Goal: Communication & Community: Answer question/provide support

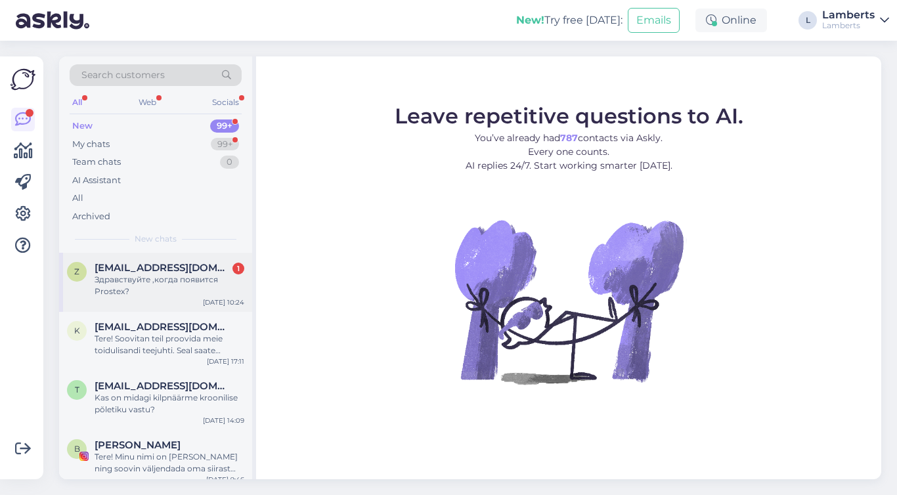
click at [156, 278] on div "Здравствуйте ,когда появится Prostex?" at bounding box center [170, 286] width 150 height 24
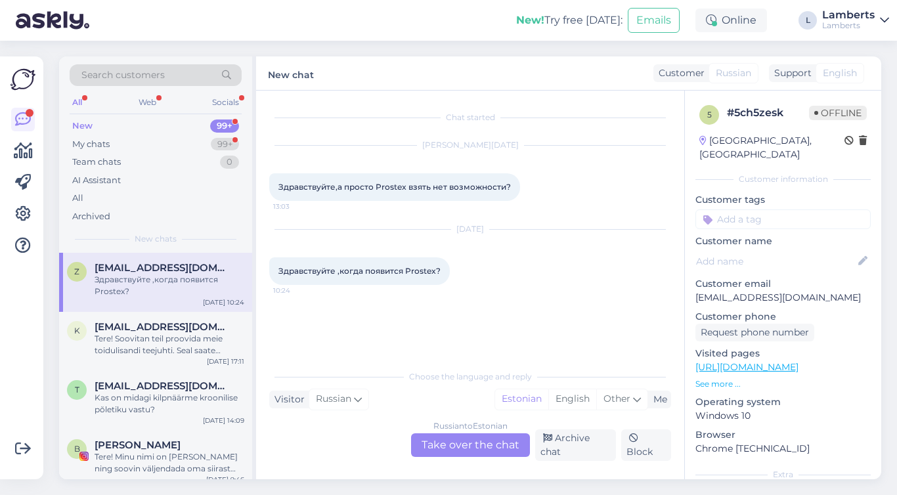
click at [493, 444] on div "Russian to Estonian Take over the chat" at bounding box center [470, 446] width 119 height 24
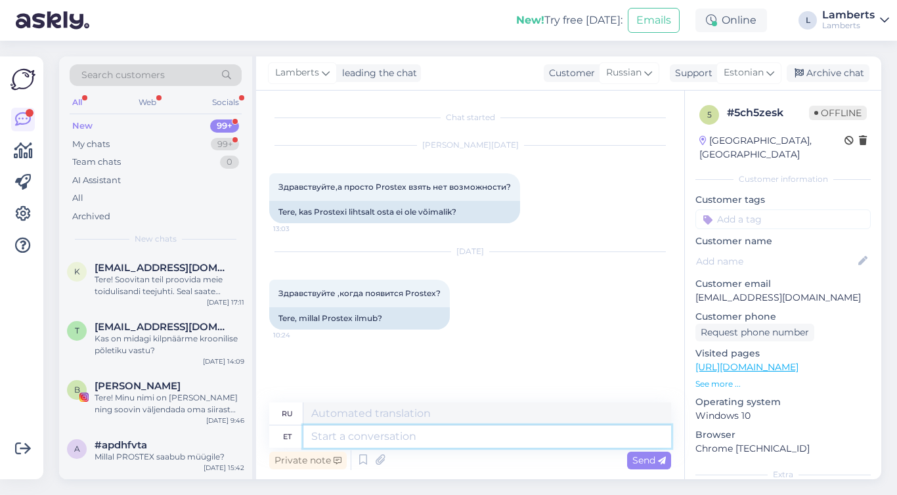
click at [493, 444] on textarea at bounding box center [488, 437] width 368 height 22
type textarea "Tere!"
type textarea "Привет!"
type textarea "Tere! Prostex"
type textarea "Привет! Простекс"
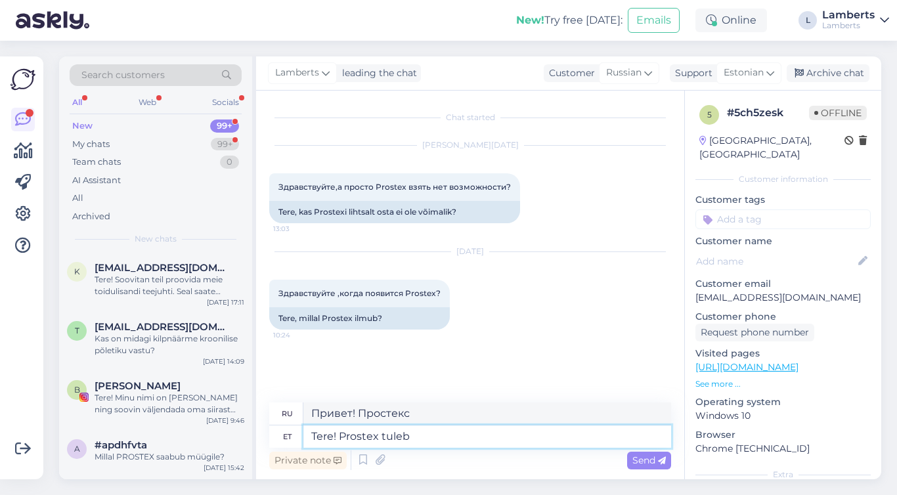
type textarea "Tere! Prostex tuleb"
type textarea "Привет! Prostex уже здесь."
type textarea "Tere! Prostex tuleb uuesti mei"
type textarea "Привет! Prostex снова здесь!"
type textarea "Tere! Prostex tuleb uuesti meie"
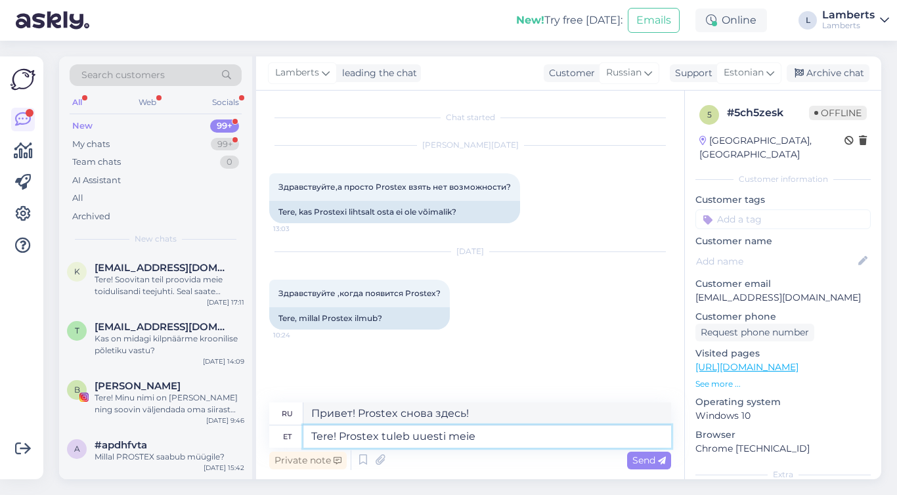
type textarea "Привет! Prostex снова к нам!"
type textarea "Tere! Prostex tuleb uuesti"
type textarea "Привет! Prostex снова здесь!"
type textarea "Tere! Prostex tuleb uuesti müüki u"
type textarea "Привет! Prostex снова в продаже."
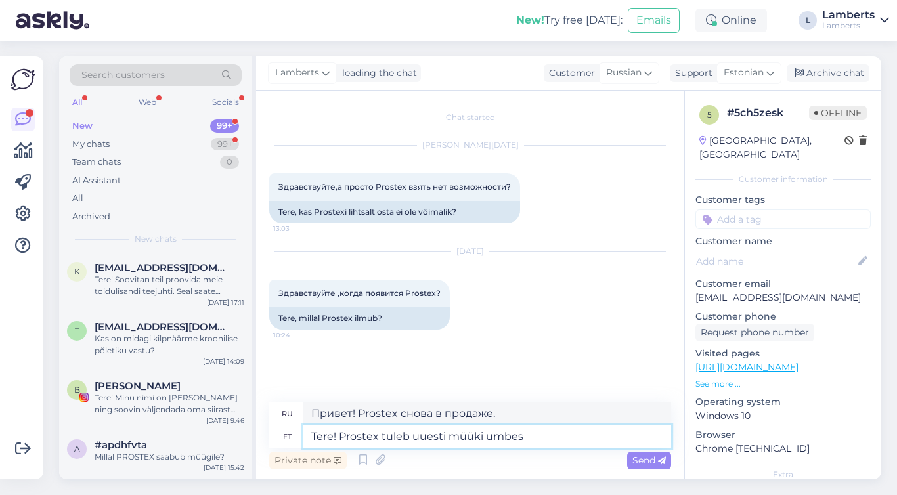
type textarea "Tere! Prostex tuleb uuesti müüki umbes n"
type textarea "Привет! Prostex снова появится в продаже примерно"
type textarea "Tere! Prostex tuleb uuesti müüki umbes nädala"
type textarea "Привет! Prostex снова появится в продаже примерно через неделю."
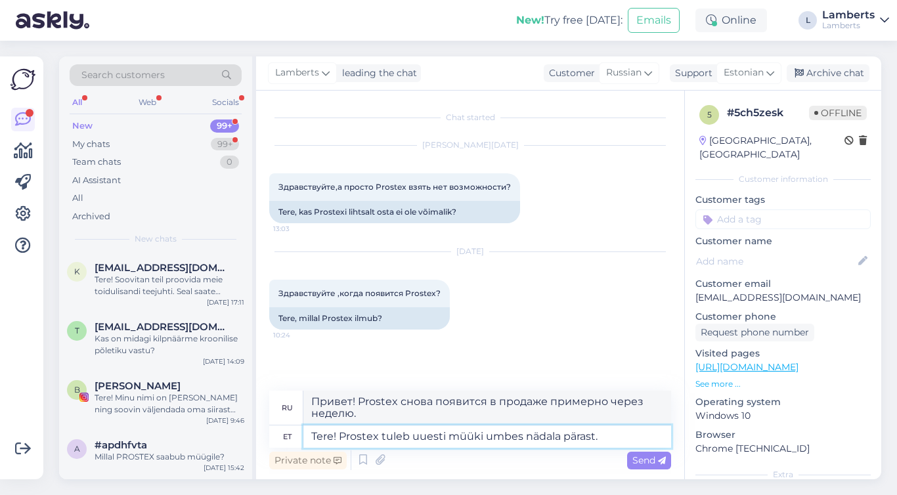
type textarea "Tere! Prostex tuleb uuesti müüki umbes nädala pärast."
type textarea "Здравствуйте! Prostex снова появится в продаже примерно через неделю."
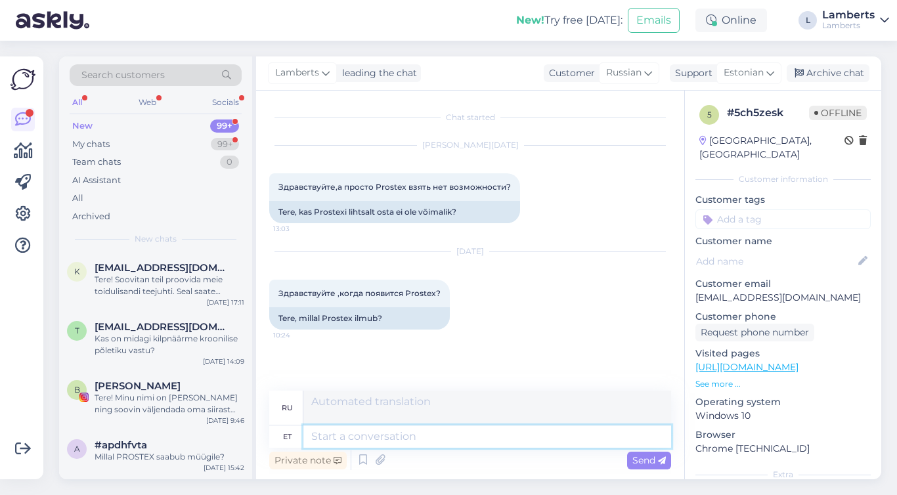
scroll to position [72, 0]
